Goal: Task Accomplishment & Management: Manage account settings

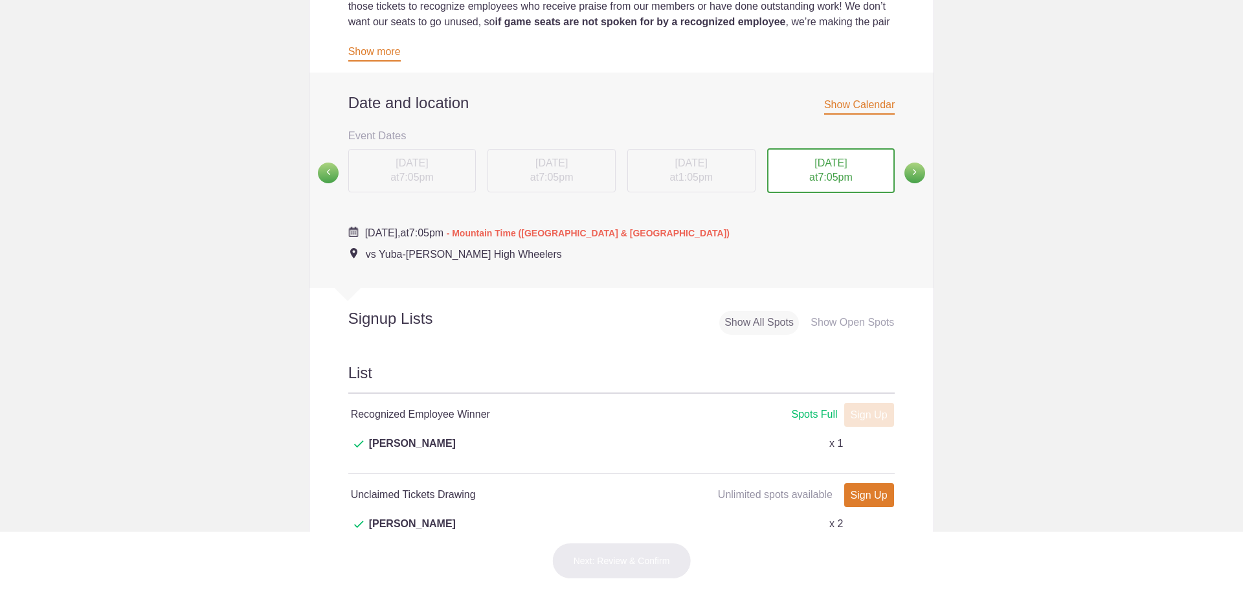
scroll to position [518, 0]
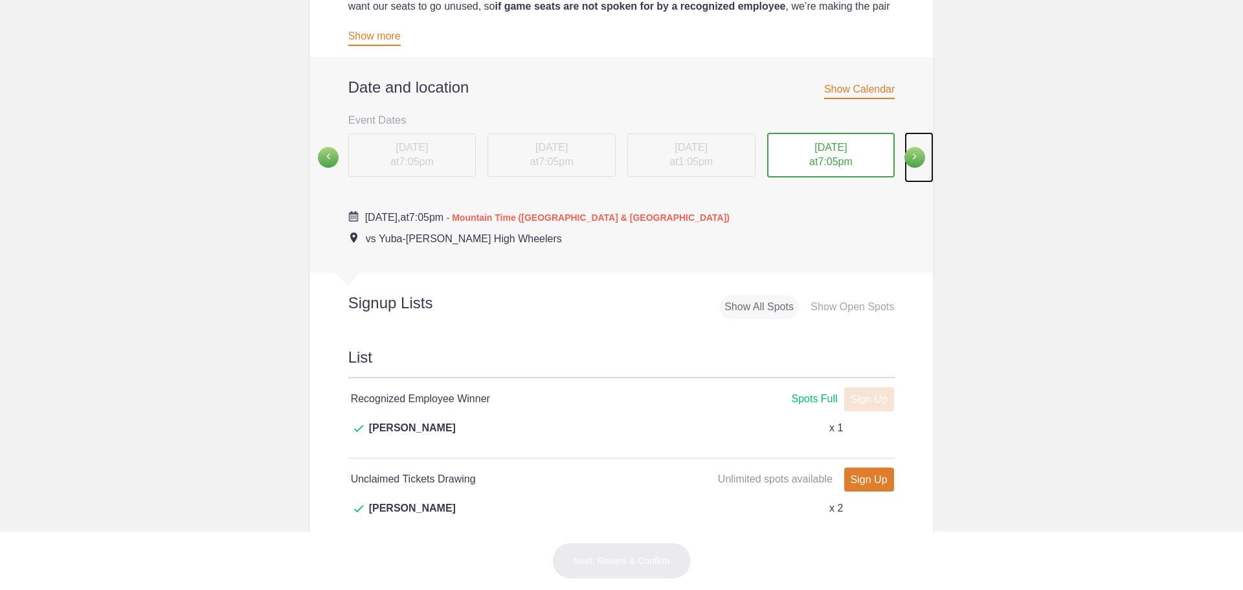
click at [913, 154] on span at bounding box center [914, 157] width 21 height 21
click at [393, 152] on div "[DATE] 7:05pm" at bounding box center [412, 155] width 128 height 44
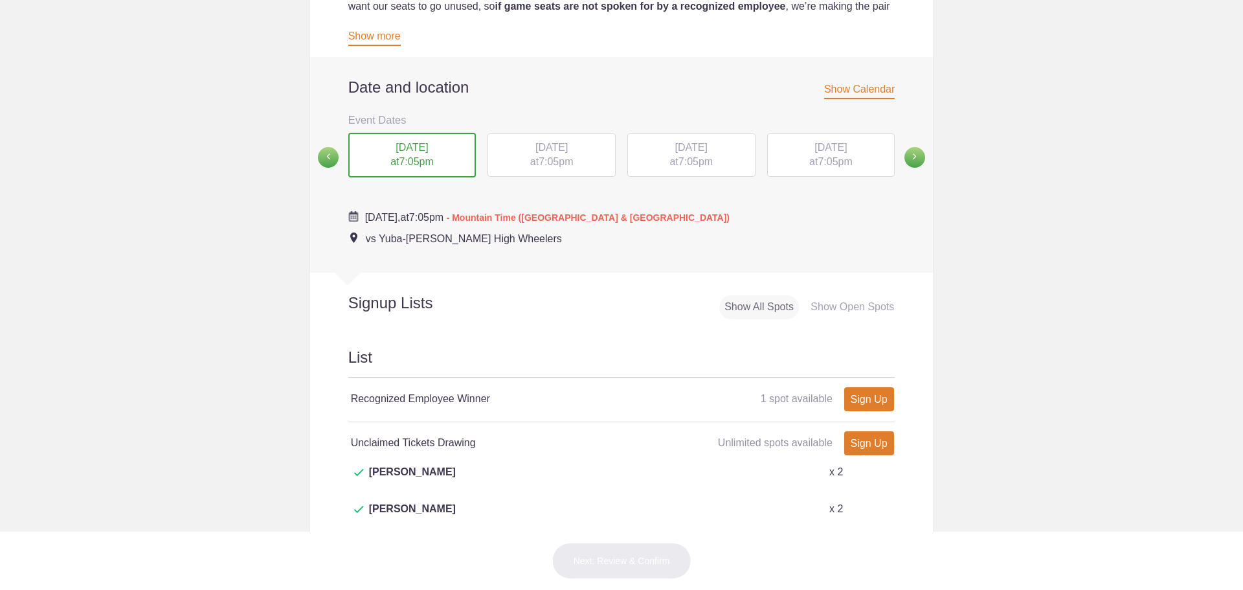
click at [533, 157] on div "[DATE] 7:05pm" at bounding box center [551, 155] width 128 height 44
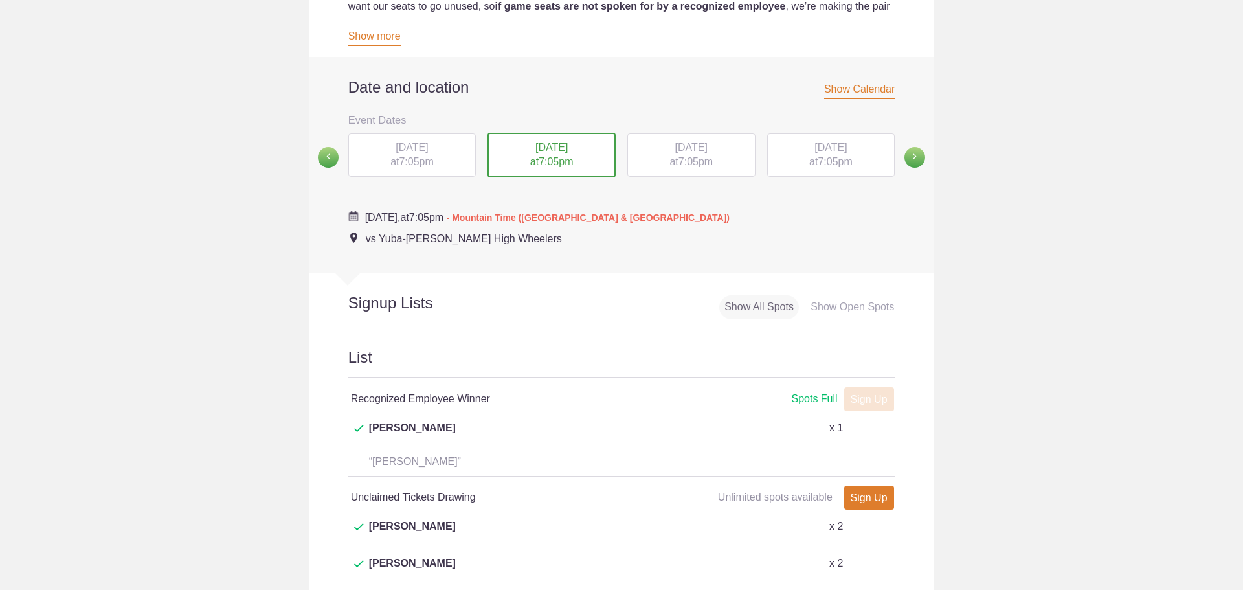
click at [682, 150] on span "[DATE]" at bounding box center [691, 147] width 32 height 11
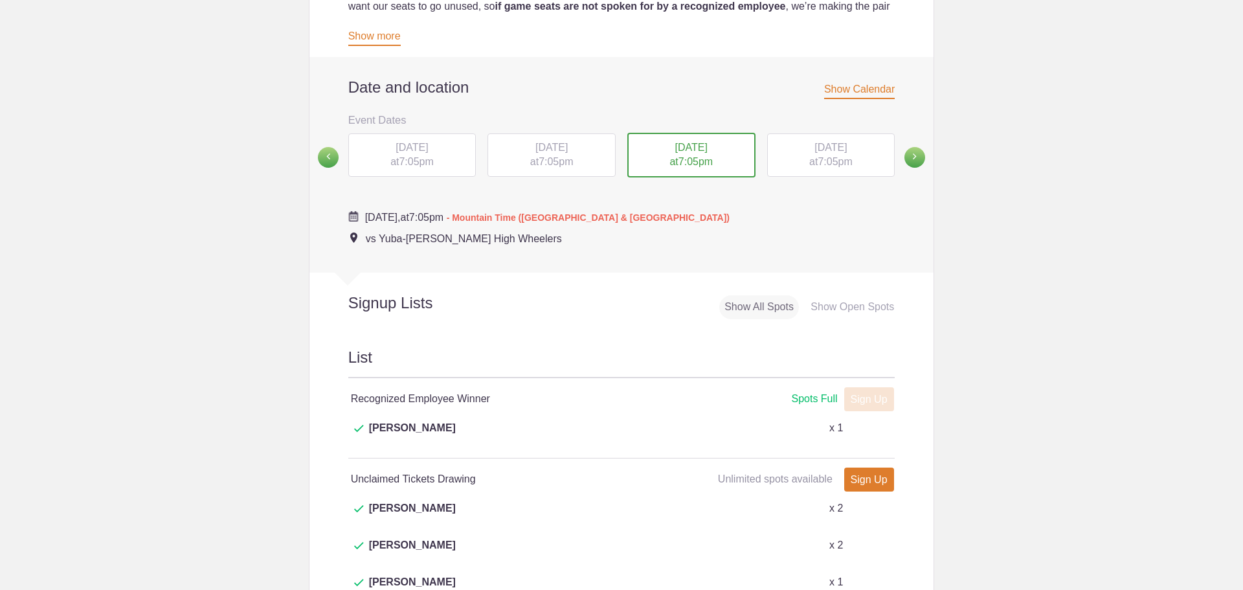
click at [827, 154] on div "[DATE] 7:05pm" at bounding box center [831, 155] width 128 height 44
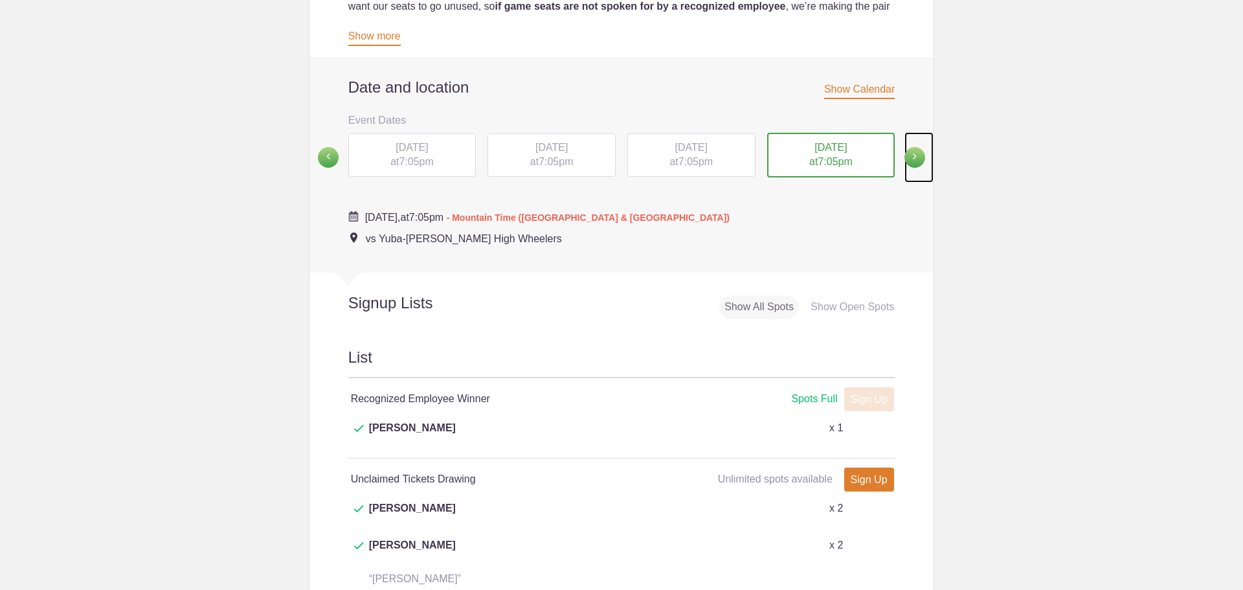
click at [914, 152] on span at bounding box center [914, 157] width 21 height 21
click at [429, 166] on span "1:05pm" at bounding box center [416, 160] width 34 height 11
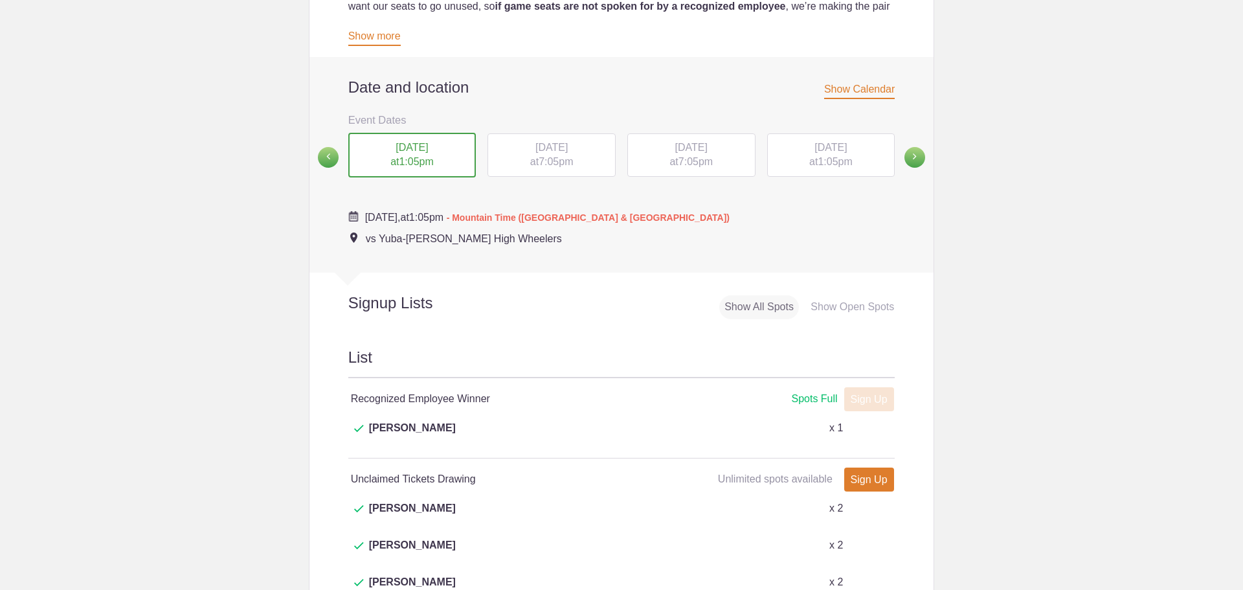
click at [535, 150] on span "[DATE]" at bounding box center [551, 147] width 32 height 11
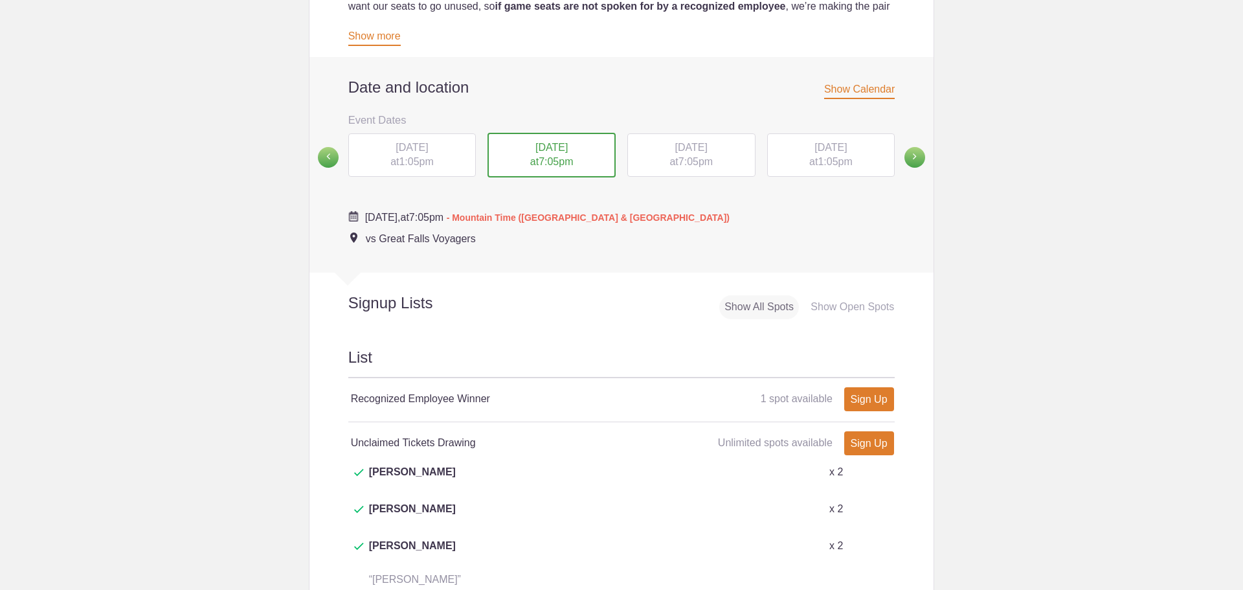
click at [682, 156] on div "[DATE] 7:05pm" at bounding box center [691, 155] width 128 height 44
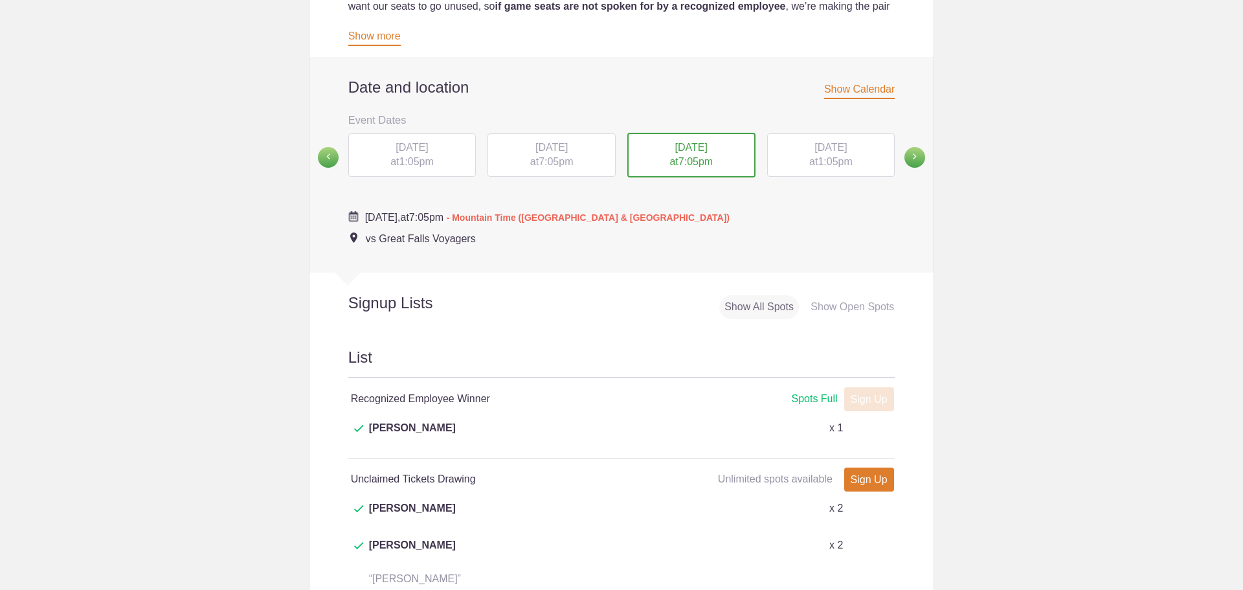
click at [814, 152] on span "[DATE]" at bounding box center [830, 147] width 32 height 11
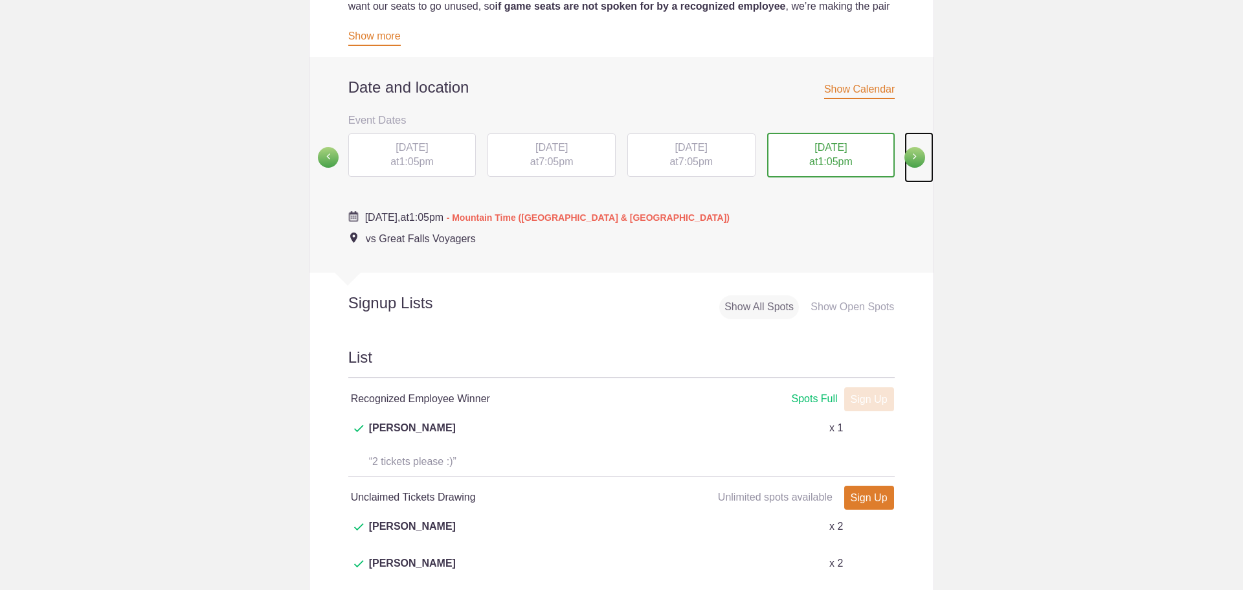
click at [916, 159] on span at bounding box center [914, 157] width 21 height 21
click at [324, 155] on span at bounding box center [328, 156] width 21 height 21
click at [445, 159] on div "[DATE] 1:05pm" at bounding box center [412, 155] width 128 height 44
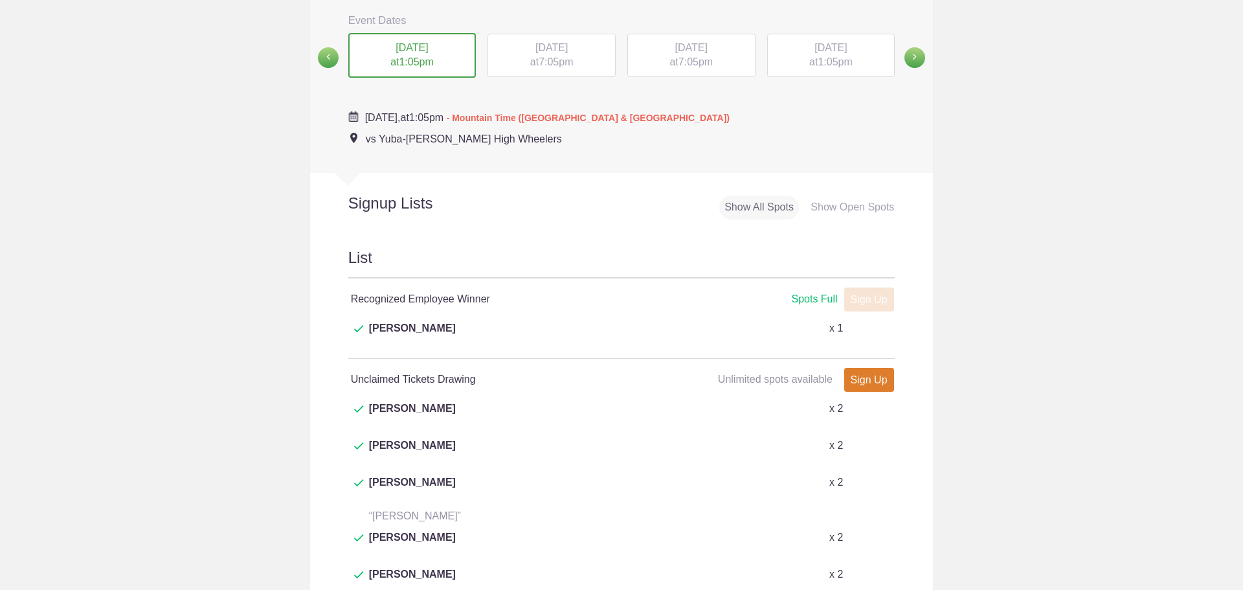
scroll to position [647, 0]
